Goal: Information Seeking & Learning: Learn about a topic

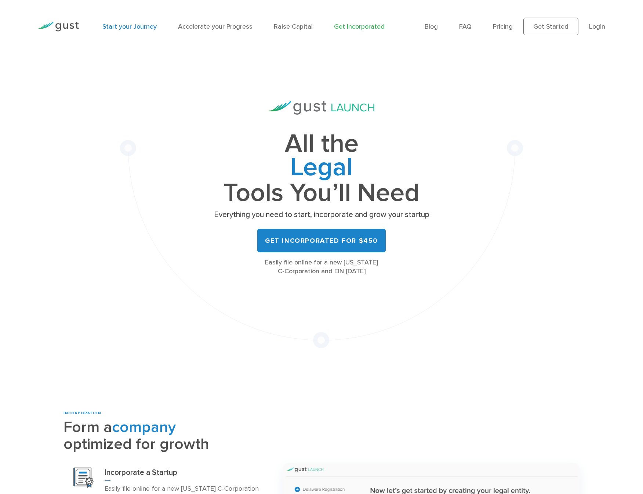
click at [140, 28] on link "Start your Journey" at bounding box center [129, 27] width 54 height 8
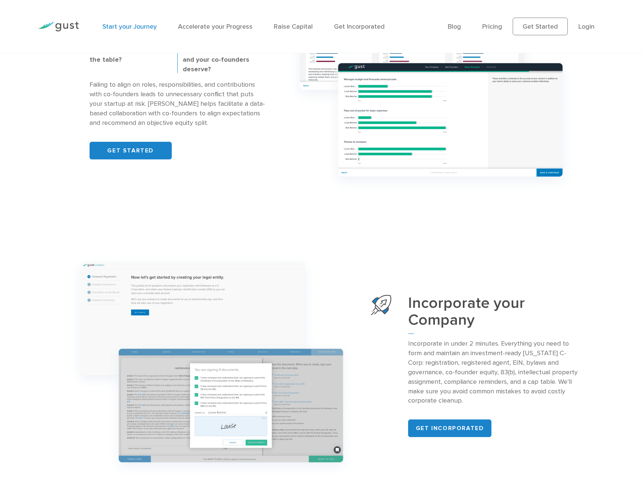
scroll to position [551, 0]
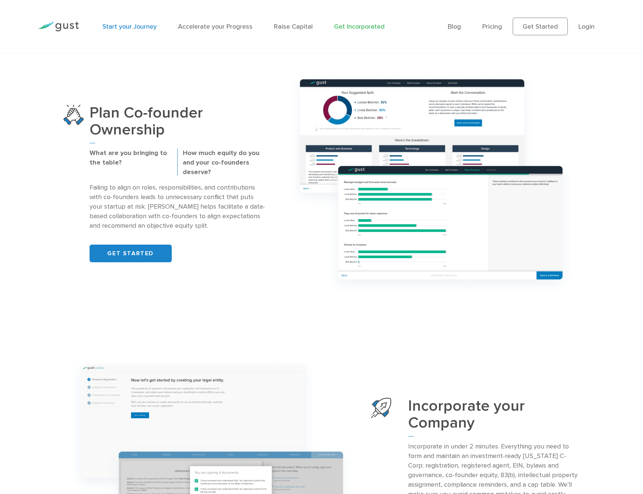
click at [355, 29] on link "Get Incorporated" at bounding box center [359, 27] width 51 height 8
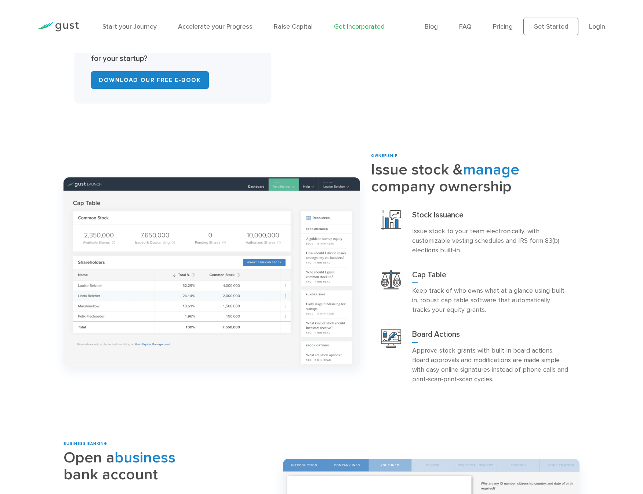
scroll to position [698, 0]
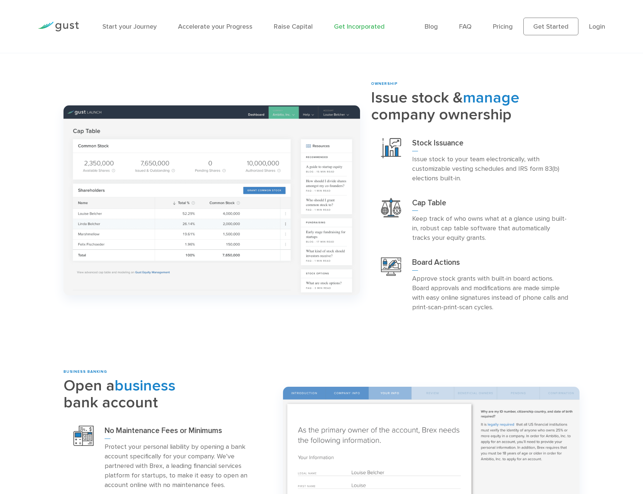
click at [508, 20] on ul "Blog FAQ Pricing Get Started Login Login" at bounding box center [515, 27] width 181 height 18
click at [508, 28] on link "Pricing" at bounding box center [503, 27] width 20 height 8
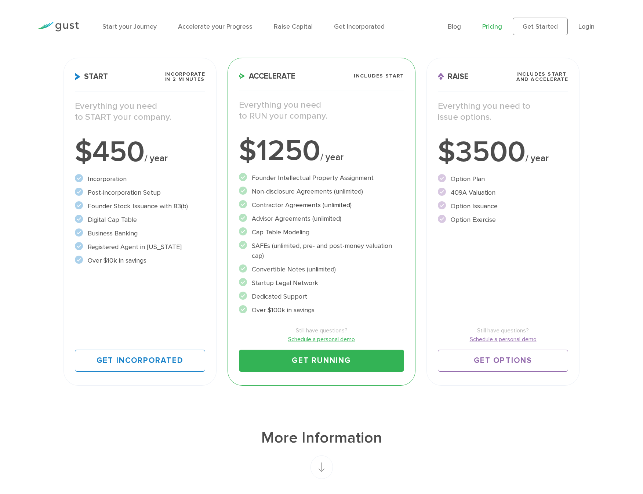
scroll to position [110, 0]
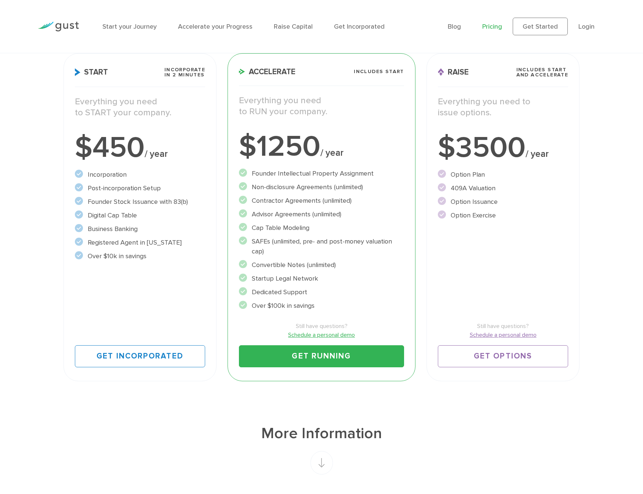
drag, startPoint x: 157, startPoint y: 255, endPoint x: 90, endPoint y: 178, distance: 101.7
click at [90, 178] on ul "Incorporation" at bounding box center [140, 215] width 131 height 91
drag, startPoint x: 88, startPoint y: 174, endPoint x: 157, endPoint y: 250, distance: 102.6
click at [157, 250] on ul "Incorporation" at bounding box center [140, 215] width 131 height 91
copy ul "Incorporation Post-incorporation Setup Founder Stock Issuance with 83(b) Digita…"
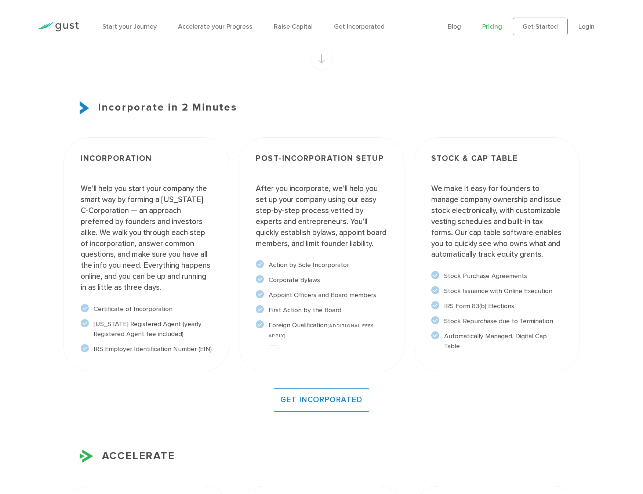
scroll to position [330, 0]
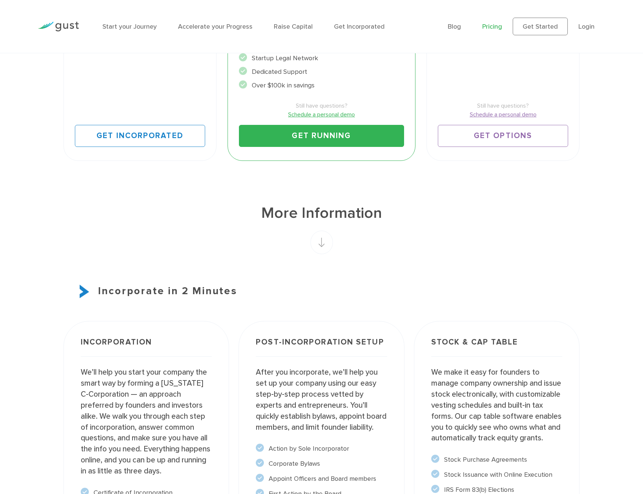
click at [331, 236] on rect at bounding box center [322, 242] width 22 height 23
click at [321, 239] on rect at bounding box center [322, 242] width 22 height 23
click at [320, 242] on rect at bounding box center [322, 242] width 22 height 23
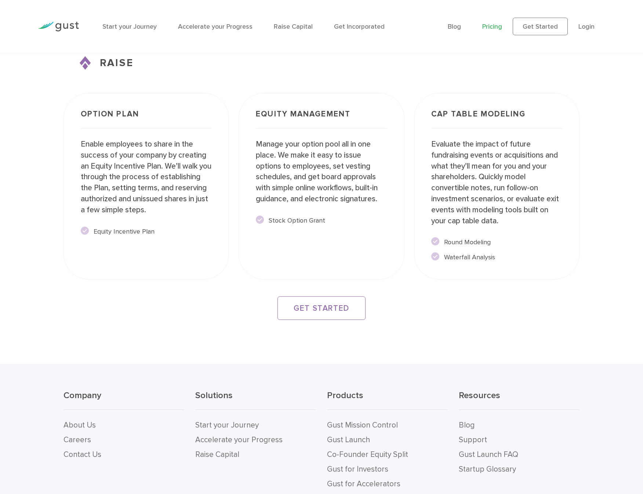
scroll to position [1336, 0]
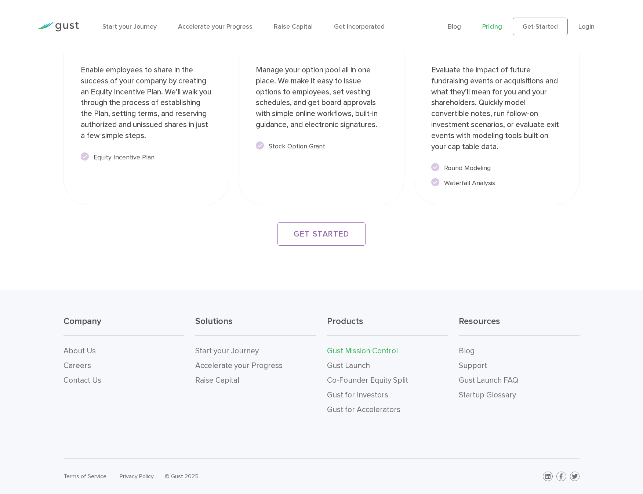
click at [370, 354] on link "Gust Mission Control" at bounding box center [362, 350] width 71 height 9
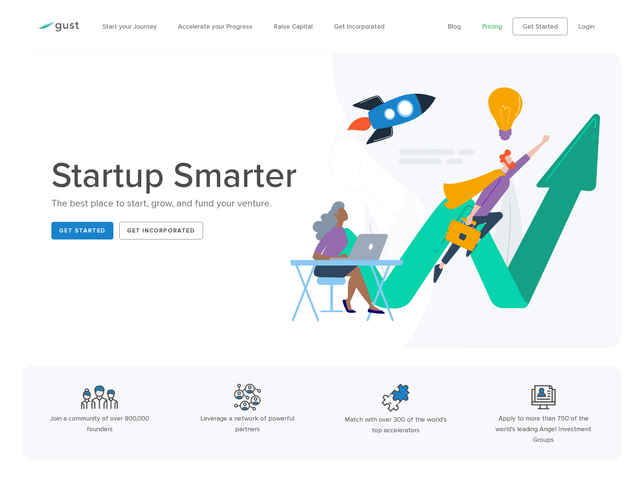
click at [493, 26] on link "Pricing" at bounding box center [492, 27] width 20 height 8
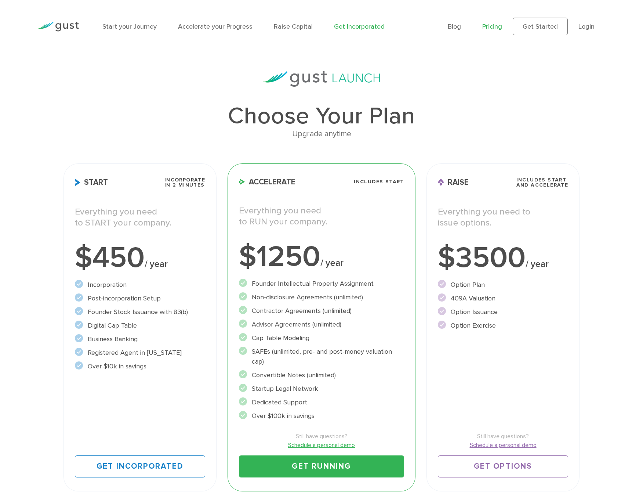
click at [350, 29] on link "Get Incorporated" at bounding box center [359, 27] width 51 height 8
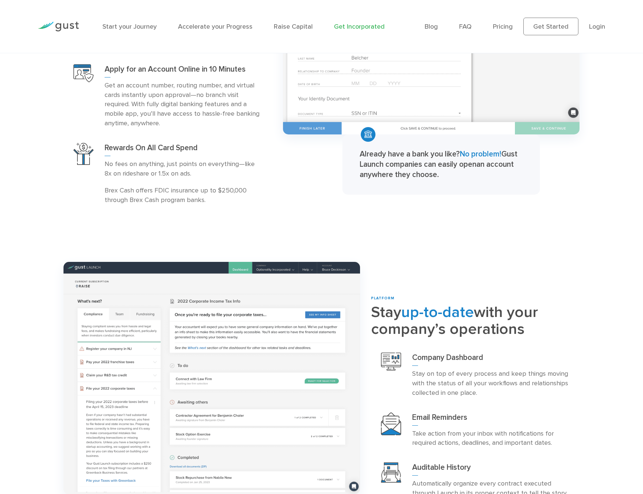
scroll to position [1212, 0]
